Goal: Information Seeking & Learning: Learn about a topic

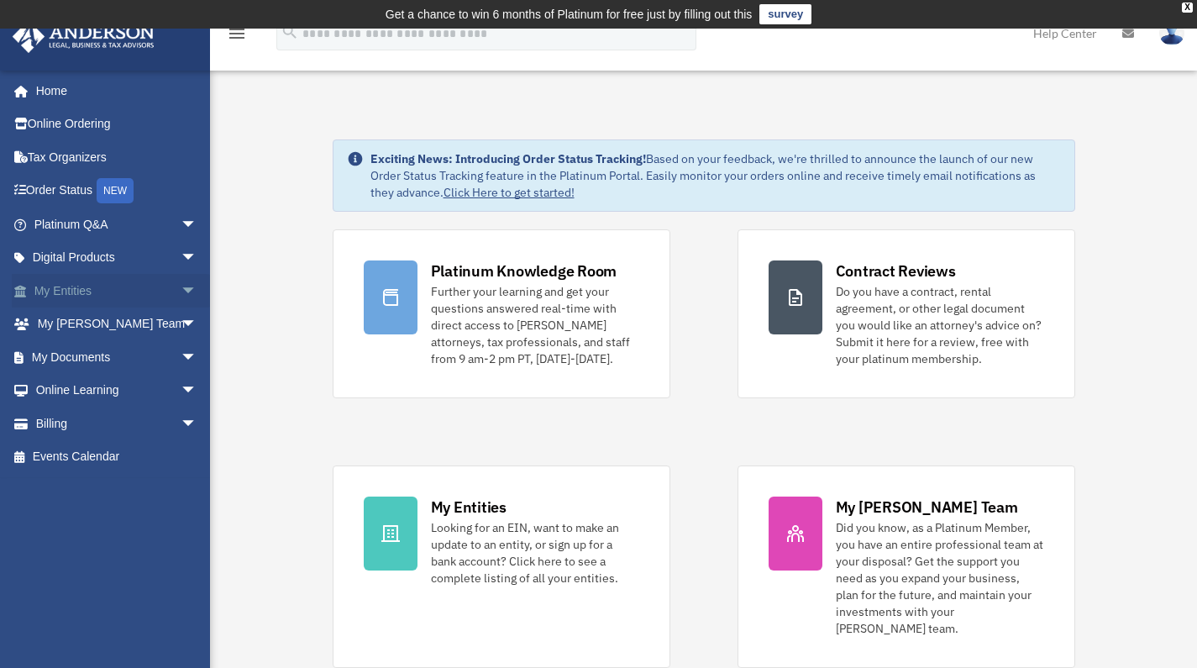
click at [121, 294] on link "My Entities arrow_drop_down" at bounding box center [117, 291] width 211 height 34
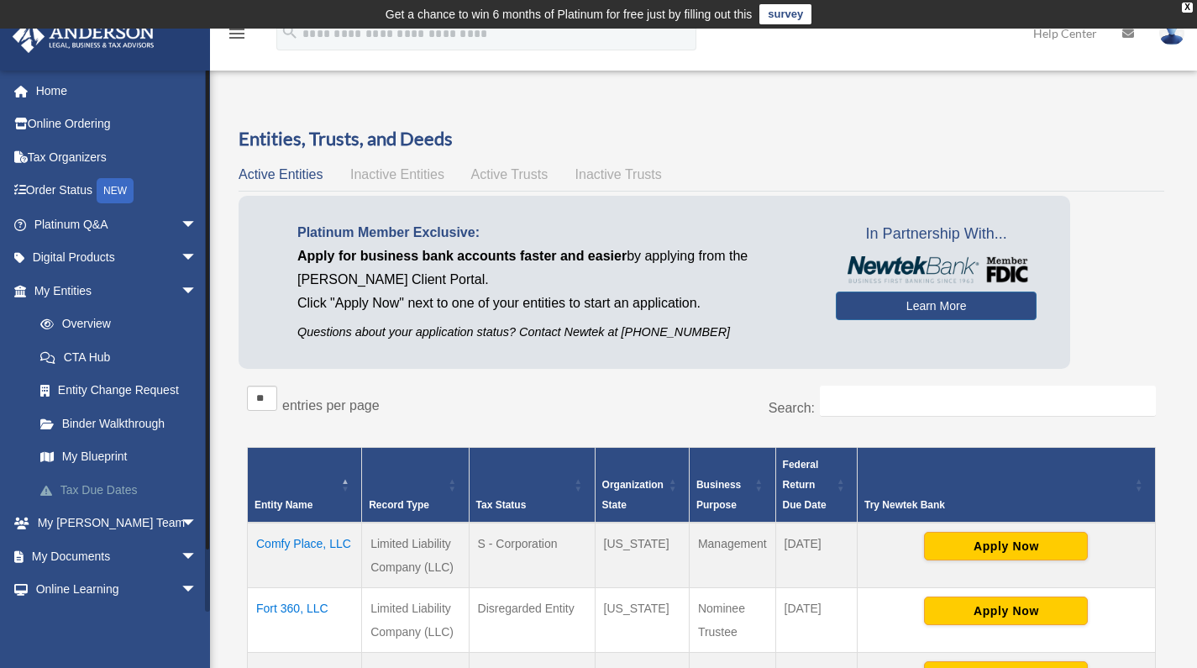
click at [80, 486] on link "Tax Due Dates" at bounding box center [123, 490] width 199 height 34
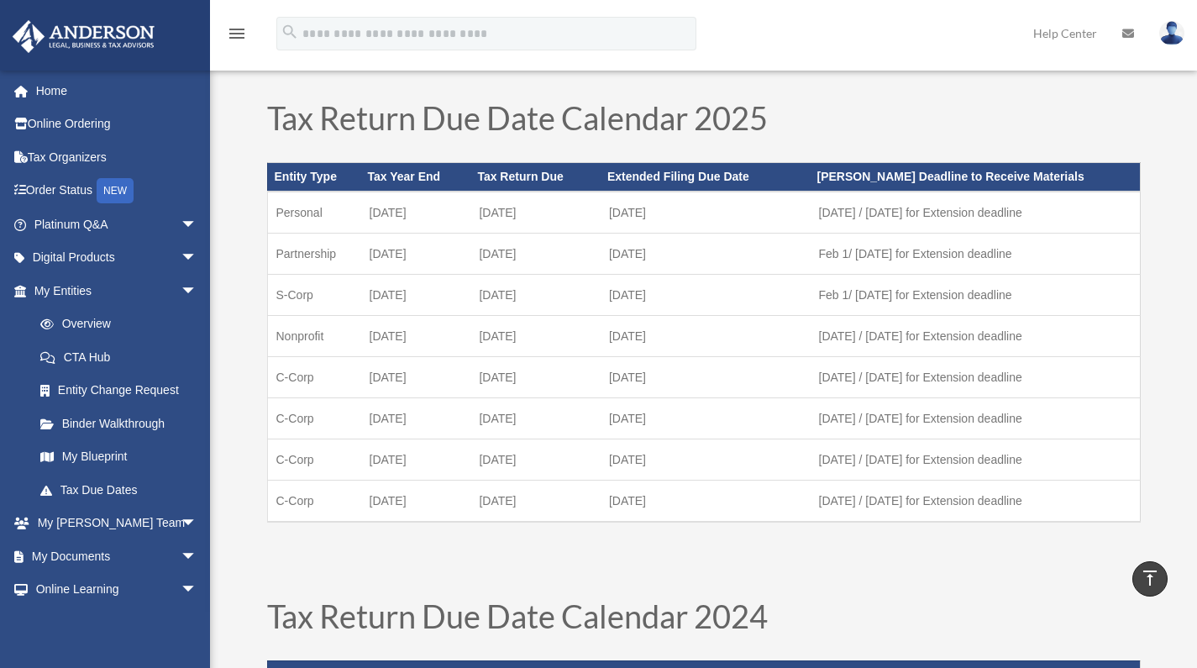
scroll to position [39, 0]
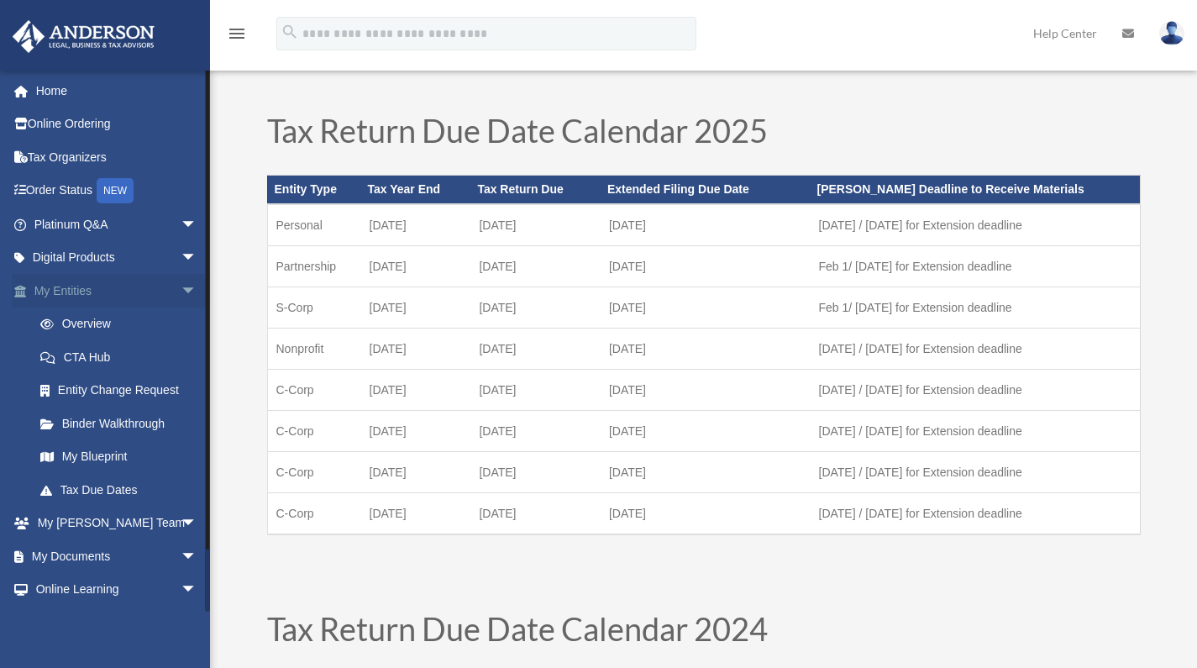
click at [112, 294] on link "My Entities arrow_drop_down" at bounding box center [117, 291] width 211 height 34
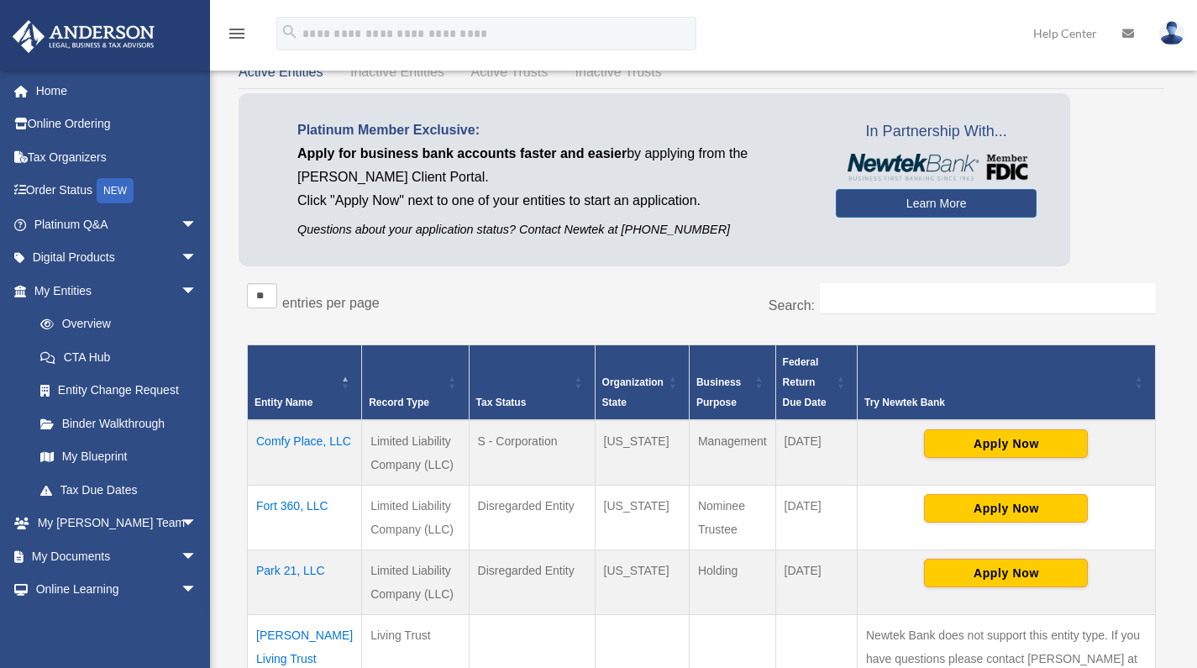
scroll to position [102, 0]
click at [87, 456] on link "My Blueprint" at bounding box center [123, 457] width 199 height 34
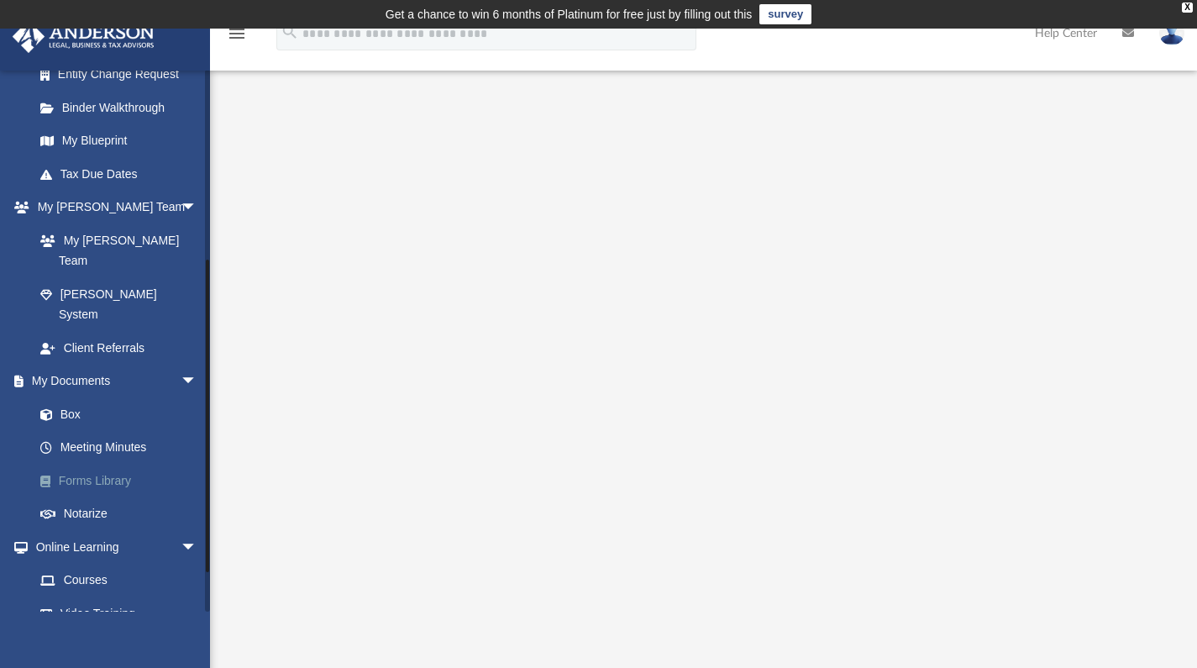
scroll to position [318, 0]
click at [181, 528] on span "arrow_drop_down" at bounding box center [198, 545] width 34 height 34
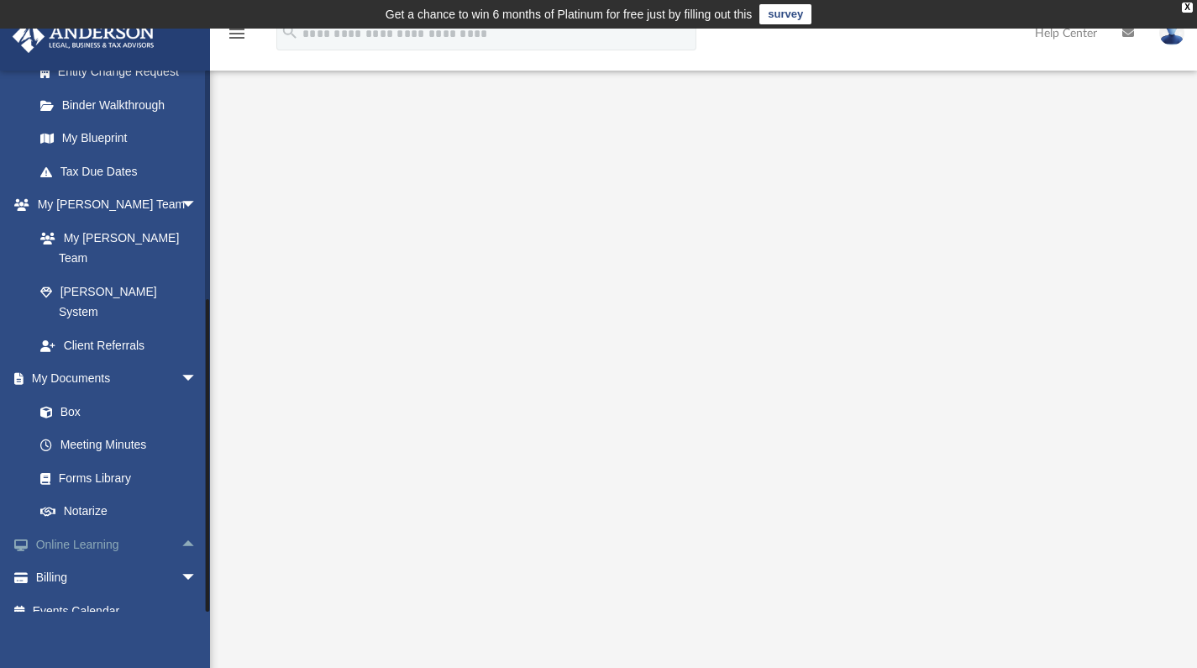
scroll to position [286, 0]
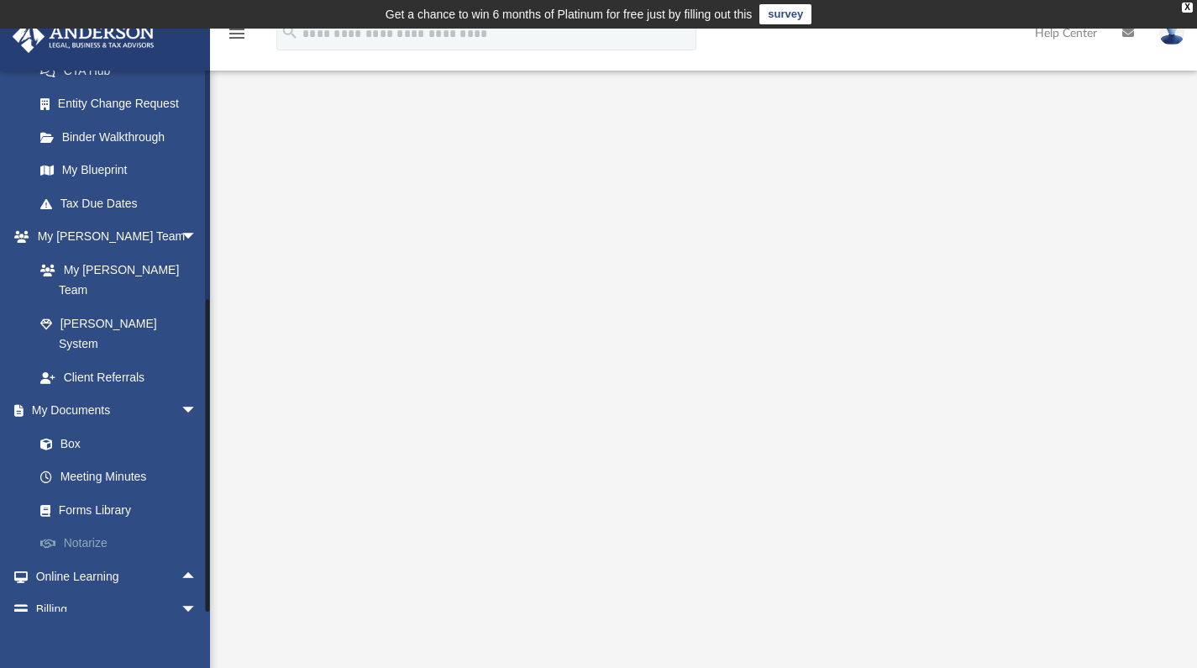
click at [178, 527] on link "Notarize" at bounding box center [123, 544] width 199 height 34
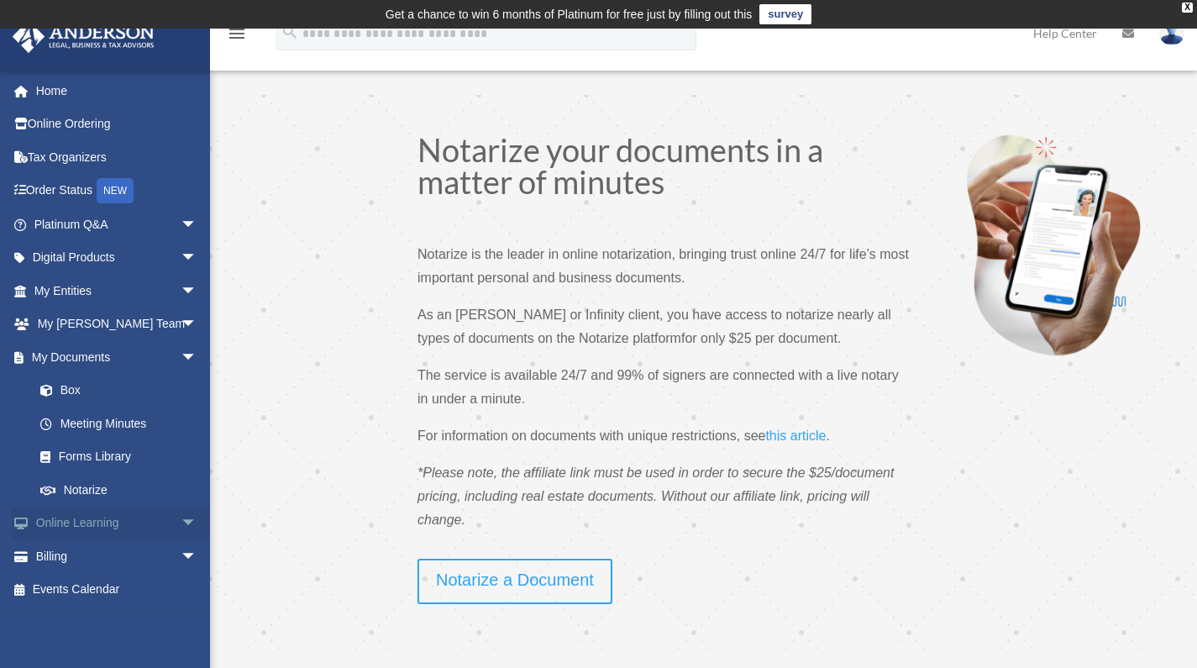
click at [181, 517] on span "arrow_drop_down" at bounding box center [198, 524] width 34 height 34
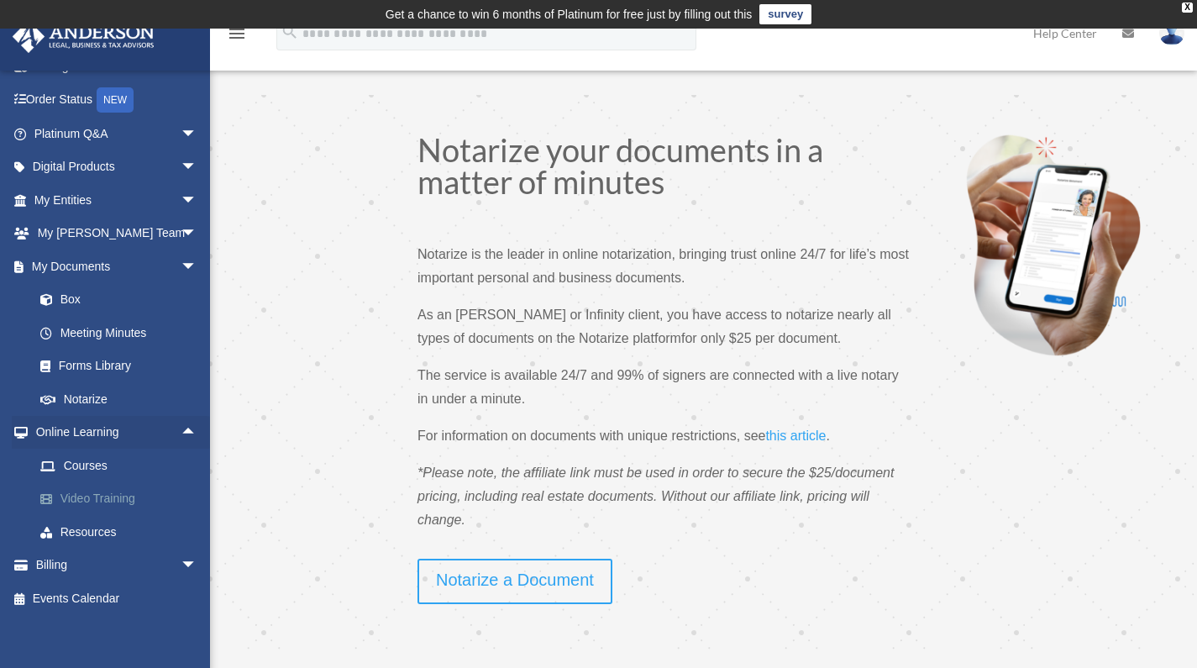
scroll to position [90, 0]
click at [89, 456] on link "Courses" at bounding box center [123, 466] width 199 height 34
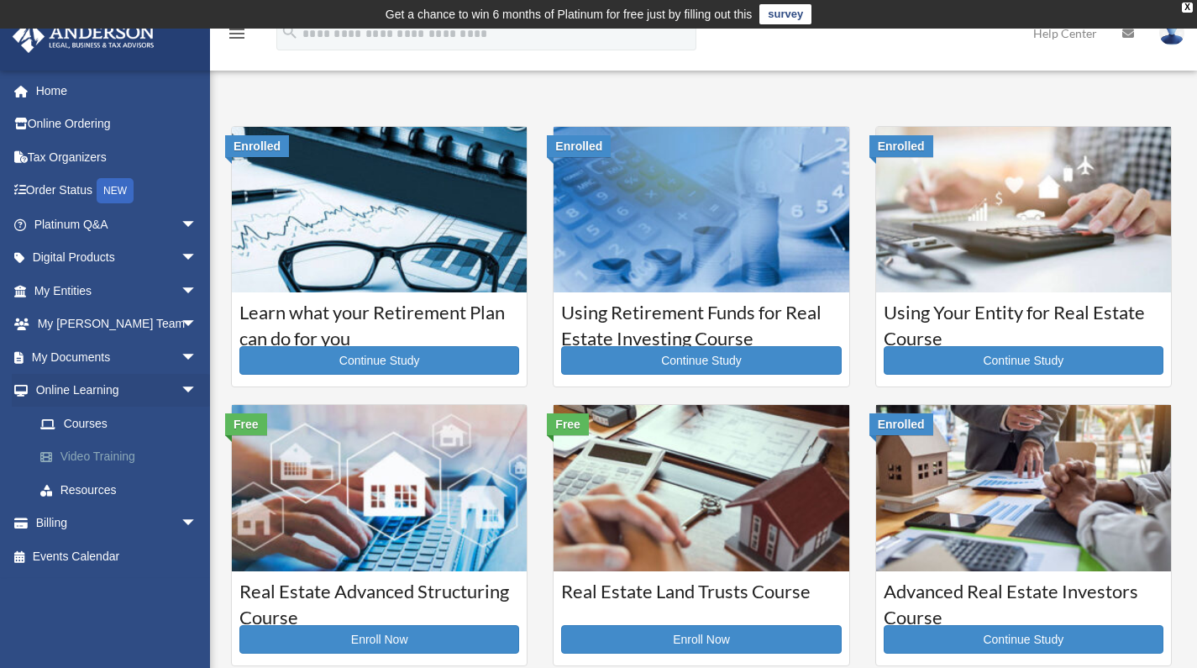
click at [130, 450] on link "Video Training" at bounding box center [123, 457] width 199 height 34
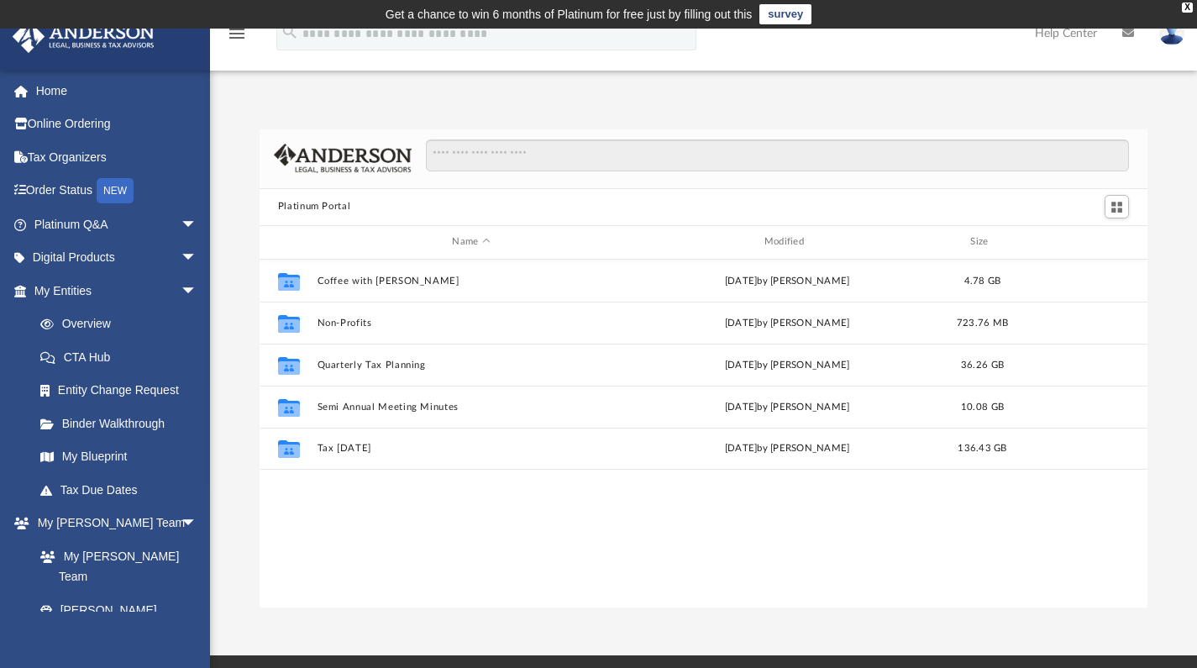
scroll to position [13, 13]
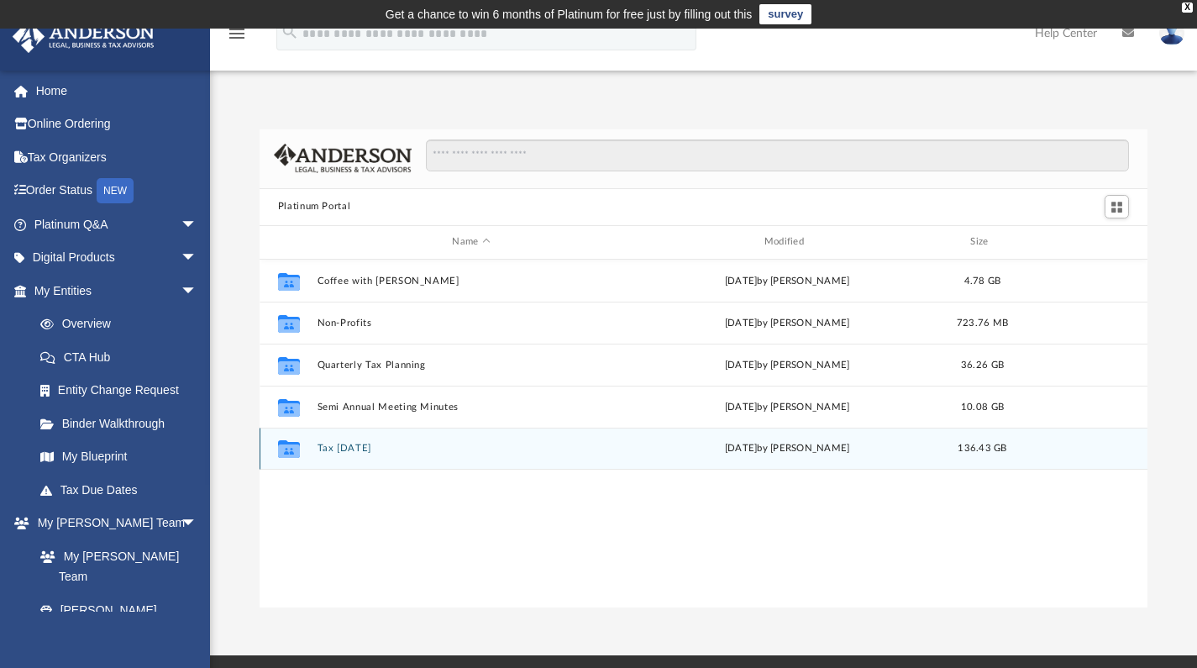
click at [290, 449] on icon "grid" at bounding box center [289, 450] width 22 height 13
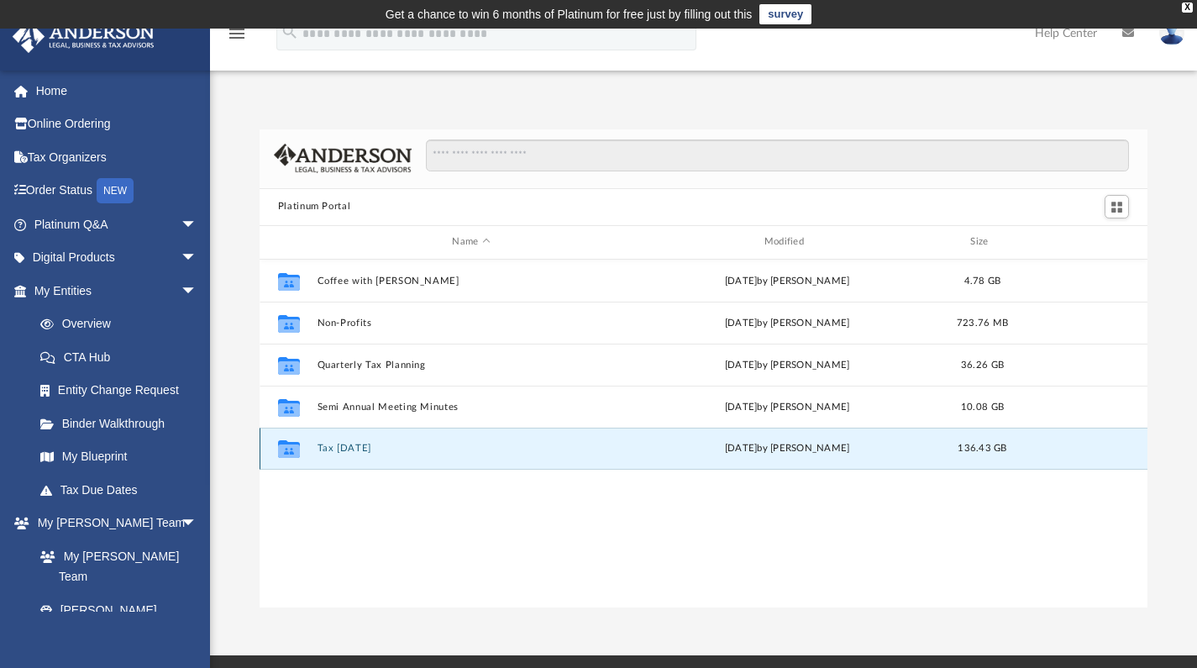
click at [290, 449] on icon "grid" at bounding box center [289, 450] width 22 height 13
click at [985, 446] on span "136.43 GB" at bounding box center [982, 448] width 49 height 9
click at [824, 450] on div "Wed Jul 30 2025 by Zyan Treadwell" at bounding box center [787, 448] width 308 height 15
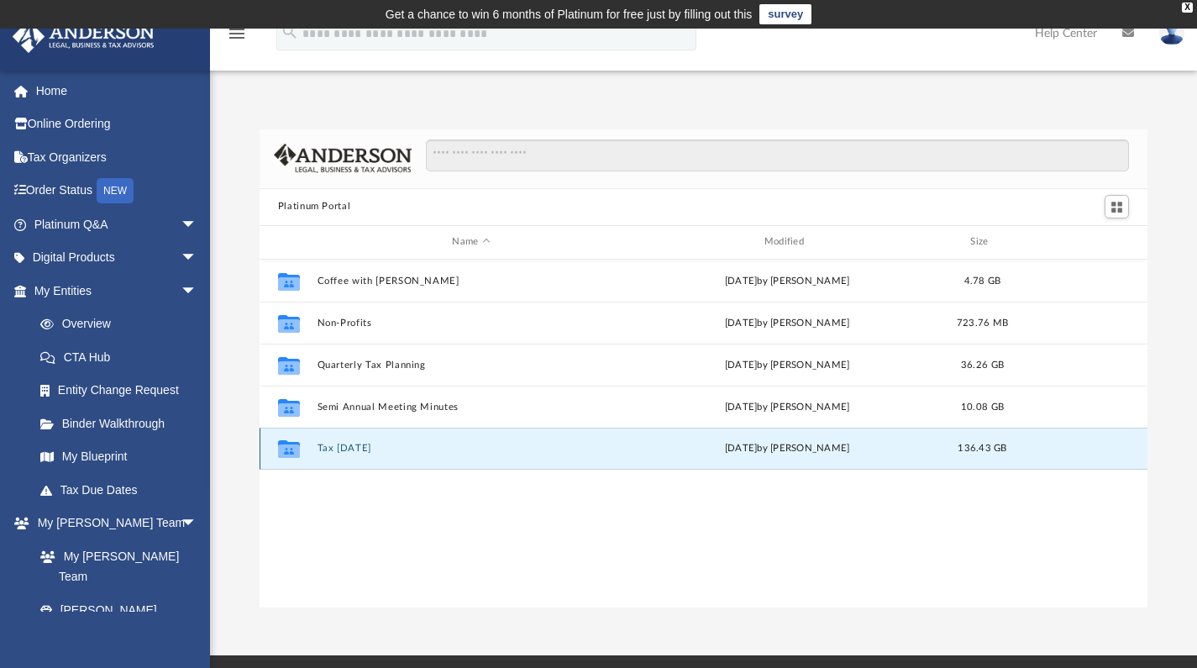
click at [290, 446] on icon "grid" at bounding box center [289, 450] width 22 height 13
click at [287, 449] on icon "grid" at bounding box center [289, 449] width 22 height 18
click at [290, 450] on icon "grid" at bounding box center [289, 450] width 22 height 13
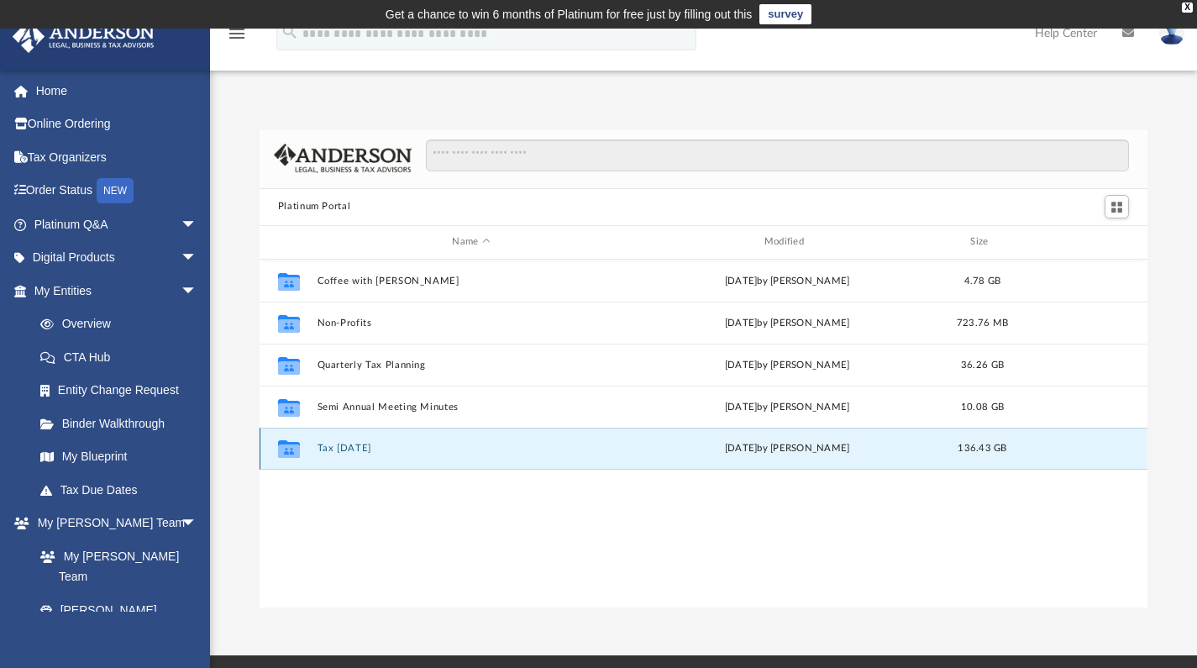
click at [290, 450] on icon "grid" at bounding box center [289, 450] width 22 height 13
click at [61, 92] on link "Home" at bounding box center [117, 91] width 211 height 34
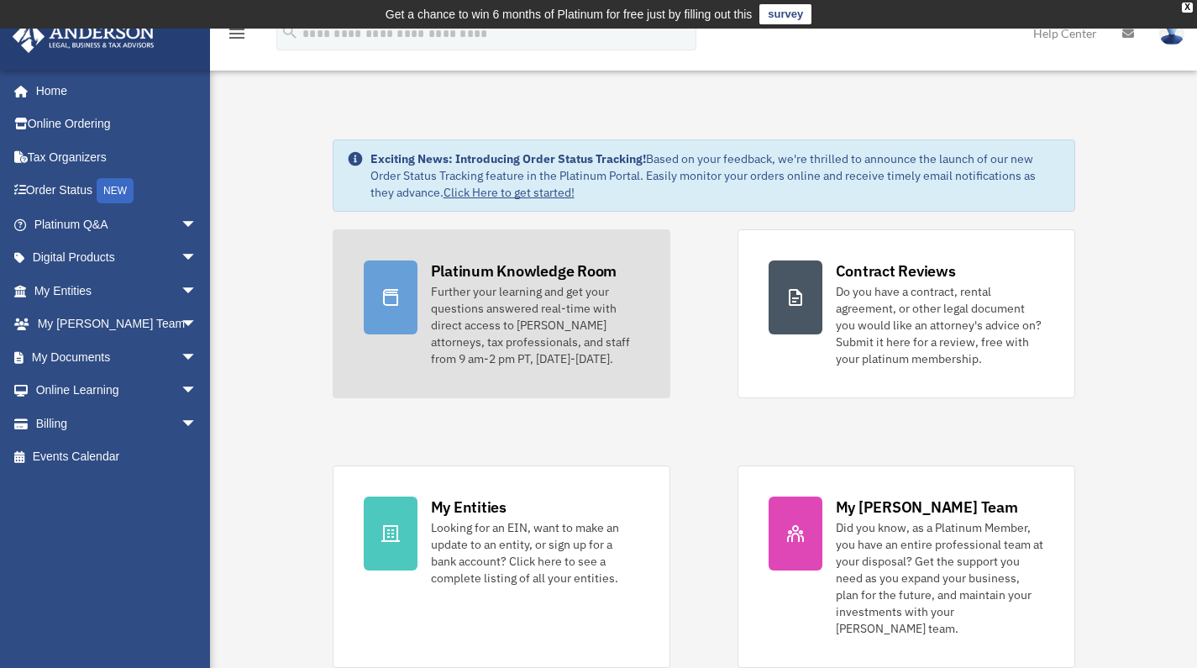
click at [391, 292] on icon at bounding box center [390, 297] width 15 height 17
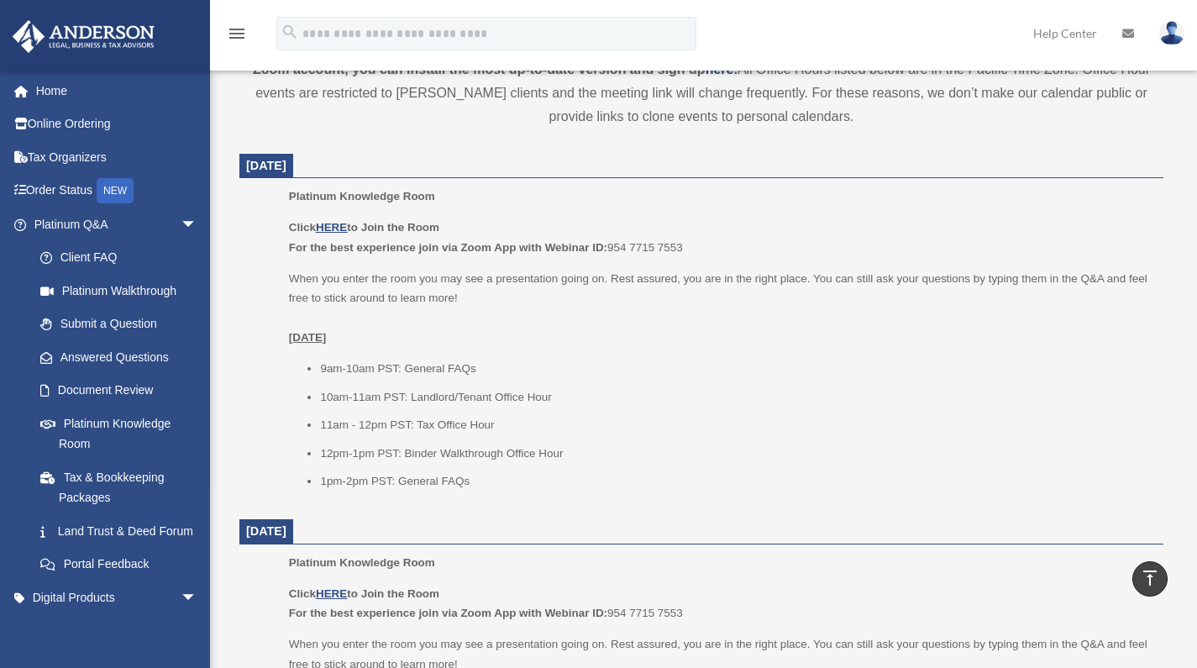
scroll to position [652, 0]
click at [341, 228] on u "HERE" at bounding box center [331, 227] width 31 height 13
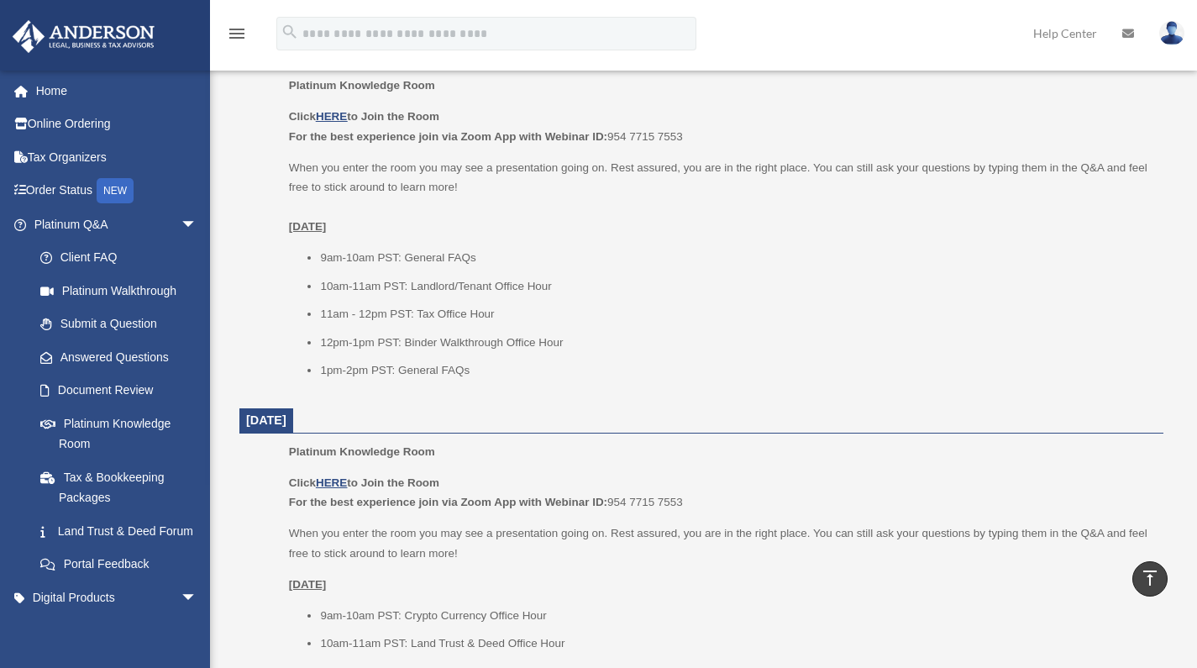
scroll to position [761, 0]
click at [253, 50] on div "menu" at bounding box center [237, 35] width 54 height 44
drag, startPoint x: 1110, startPoint y: 243, endPoint x: 1094, endPoint y: 240, distance: 15.3
click at [1110, 243] on div "Click HERE to Join the Room For the best experience join via Zoom App with Webi…" at bounding box center [720, 245] width 863 height 274
